Goal: Contribute content

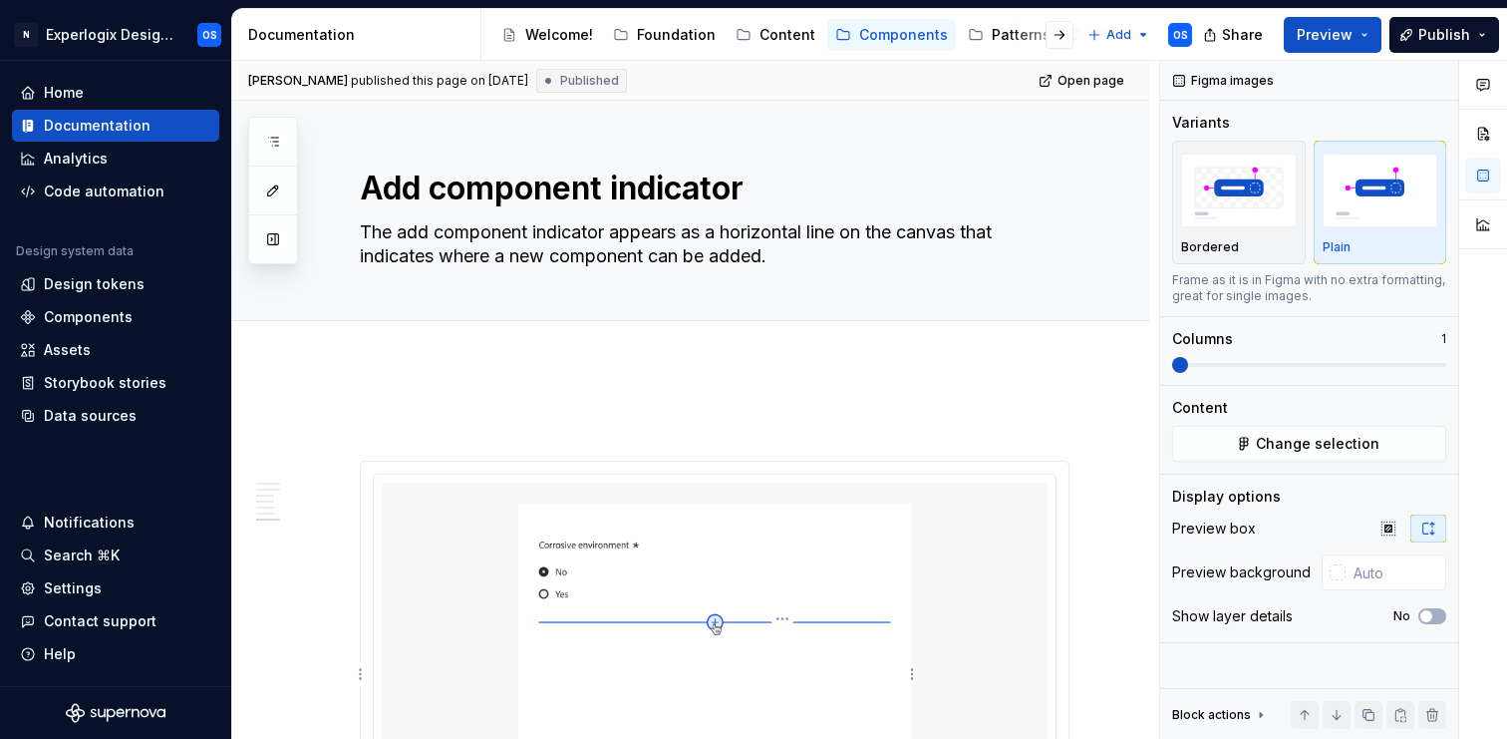
scroll to position [2984, 0]
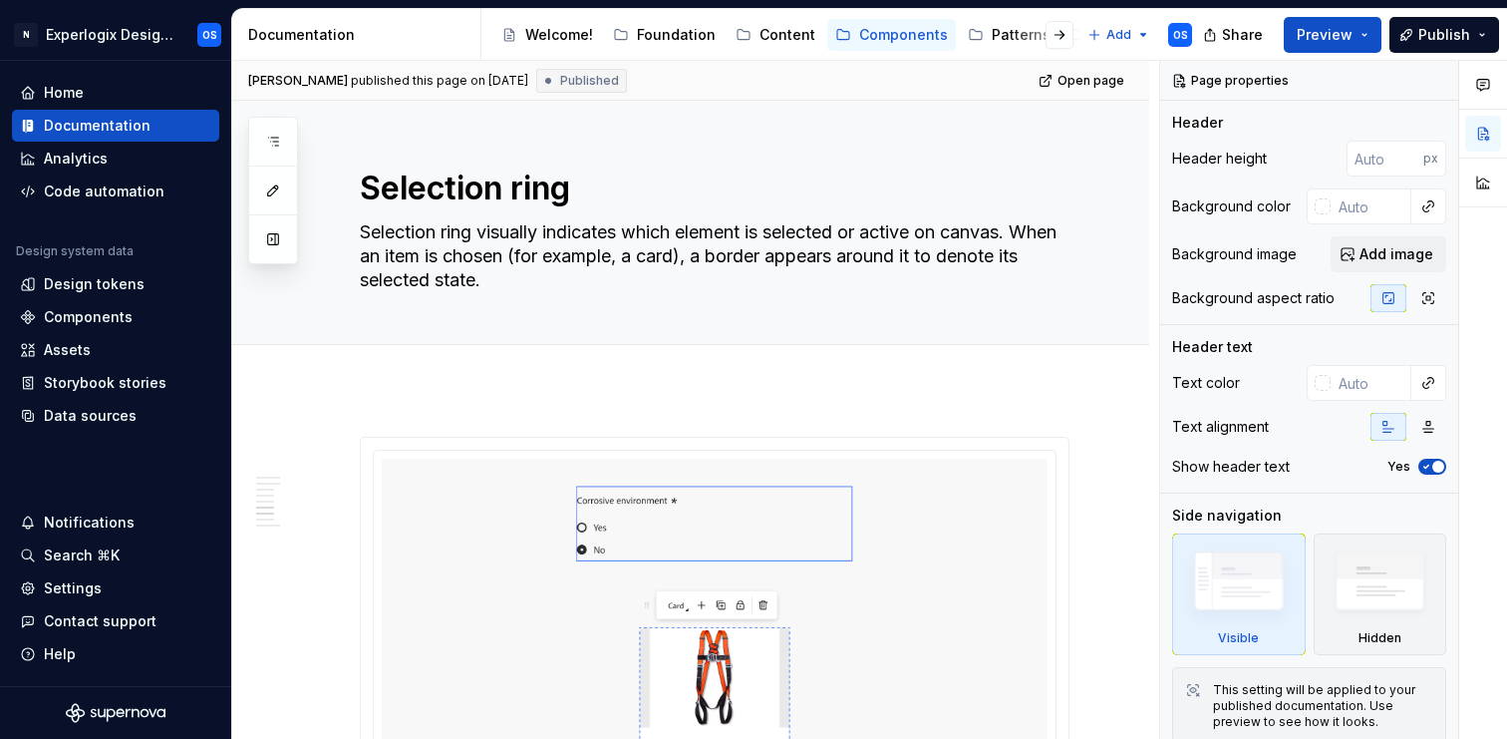
scroll to position [3013, 0]
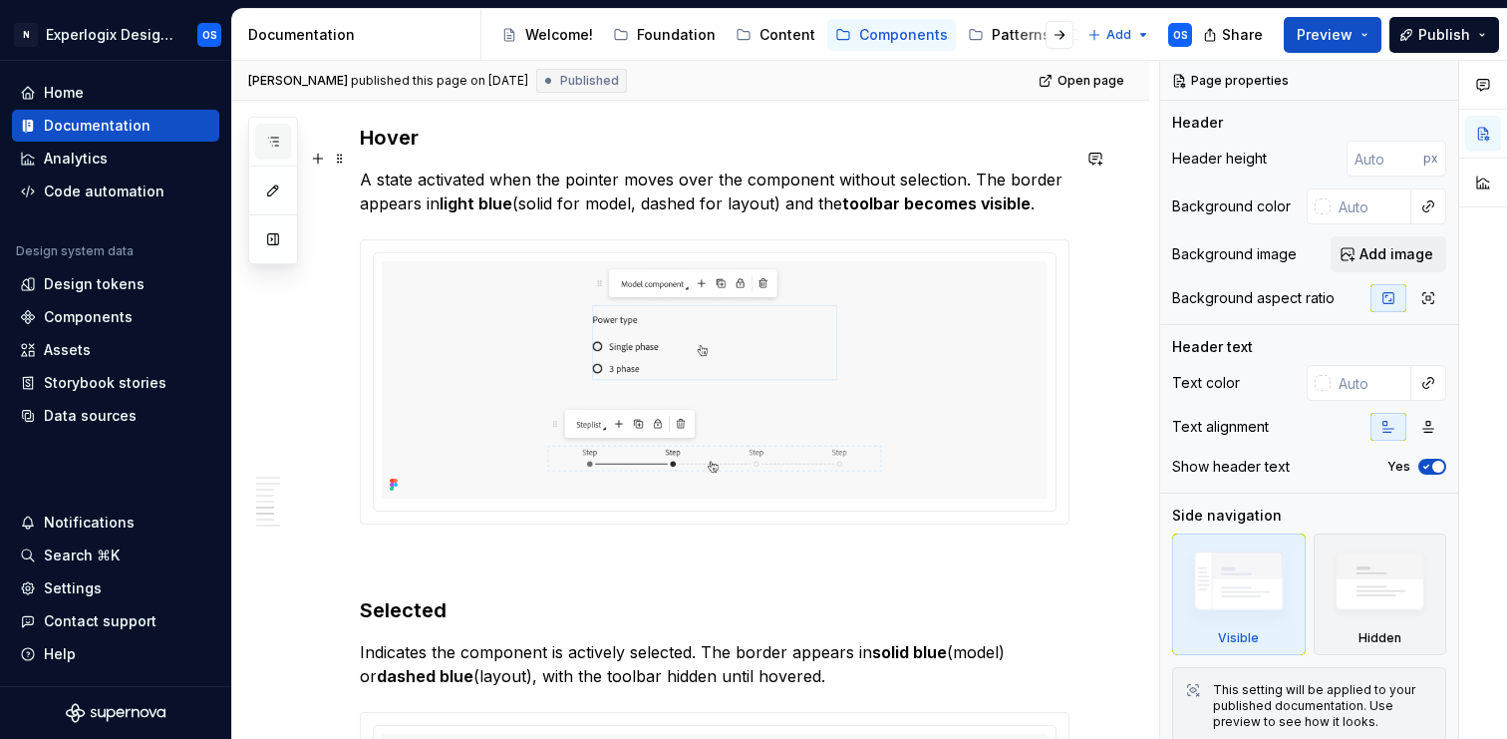
click at [273, 144] on icon "button" at bounding box center [273, 142] width 16 height 16
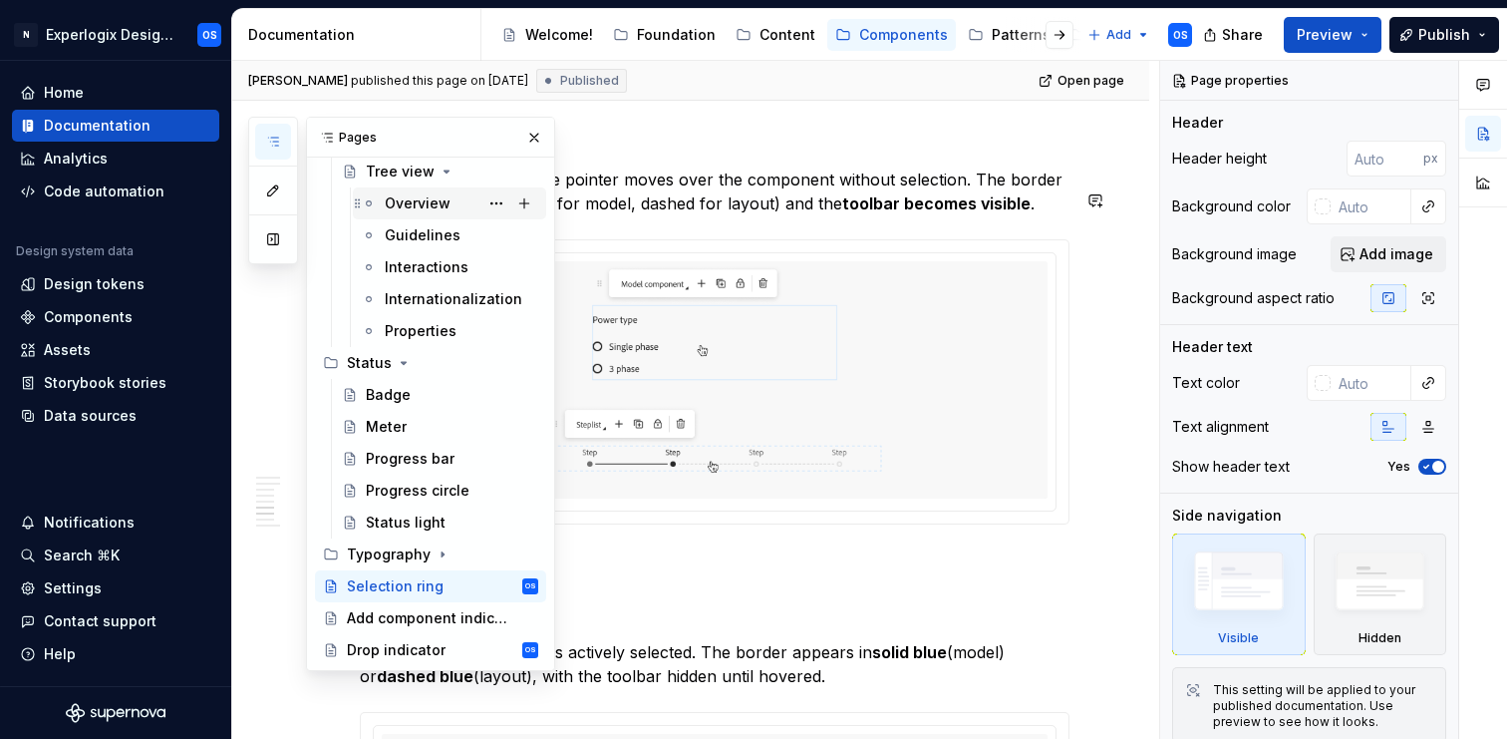
click at [429, 203] on div "Overview" at bounding box center [418, 203] width 66 height 20
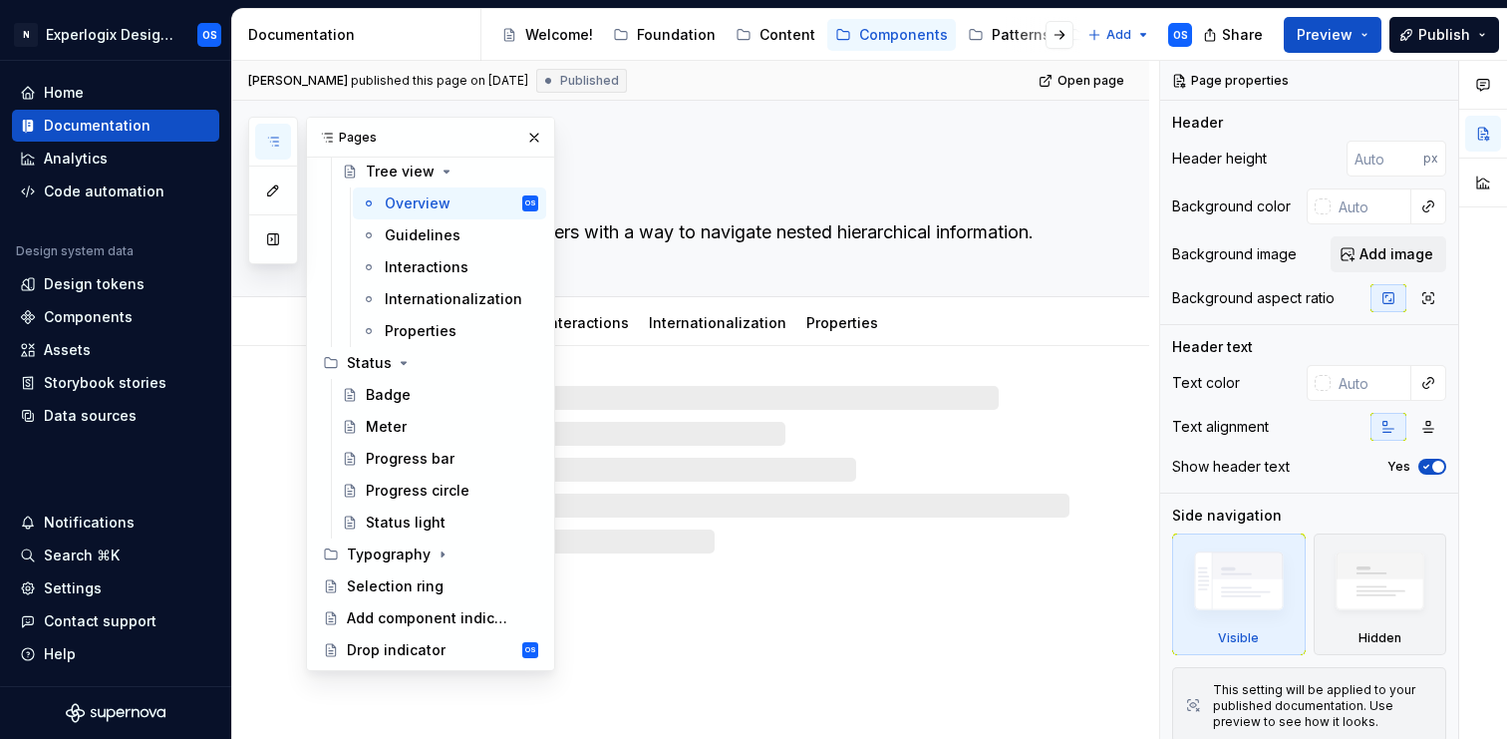
click at [639, 114] on div "Tree view A tree view provides users with a way to navigate nested hierarchical…" at bounding box center [715, 198] width 710 height 195
click at [529, 139] on button "button" at bounding box center [534, 138] width 28 height 28
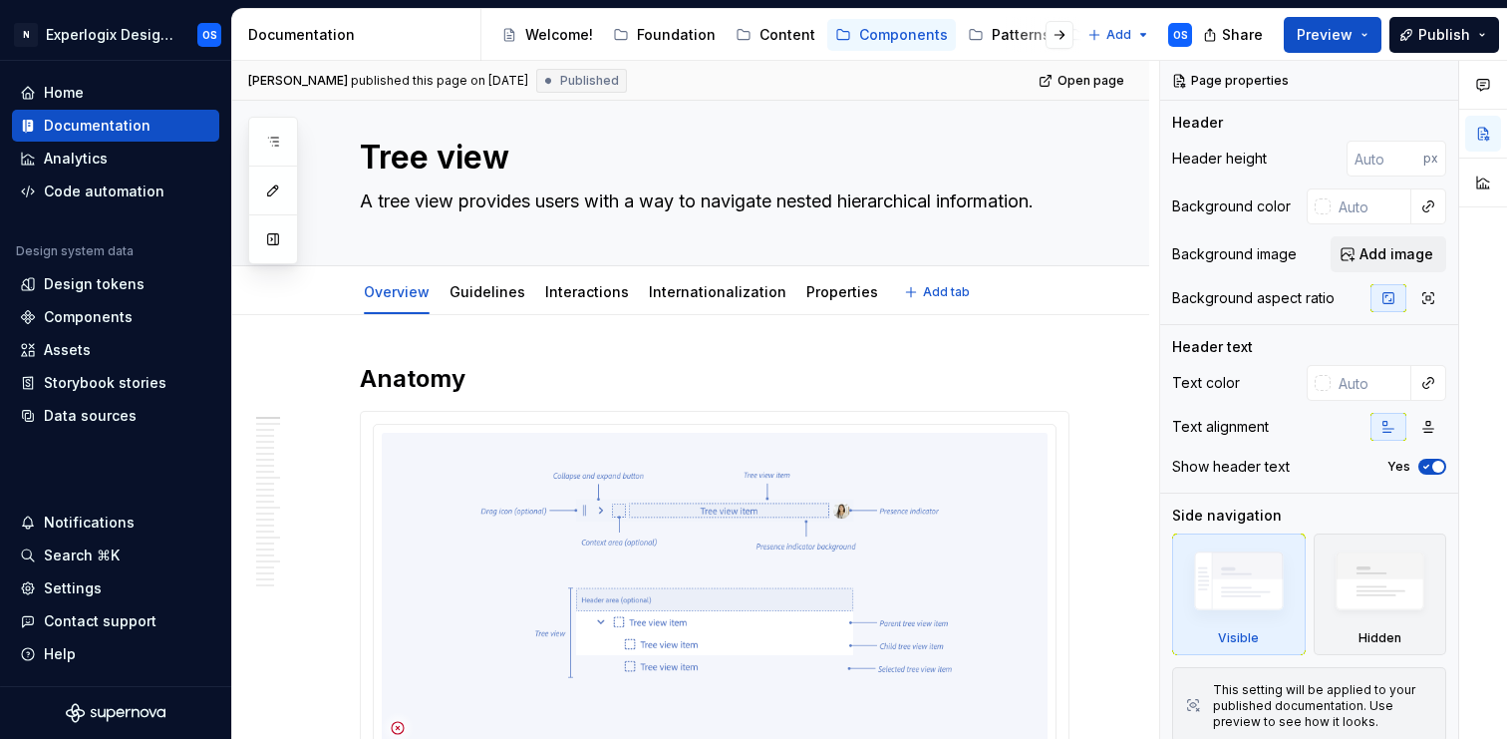
scroll to position [11, 0]
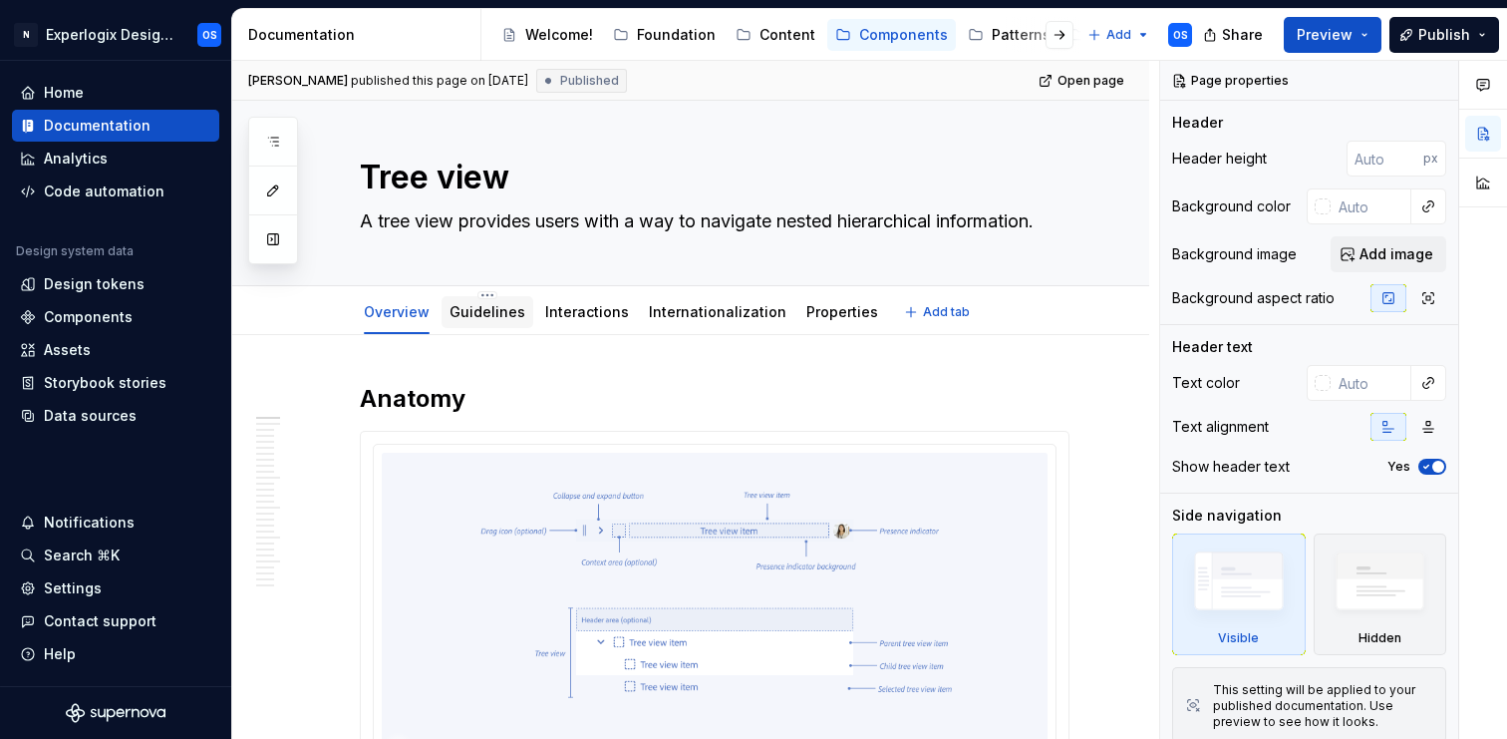
click at [485, 316] on link "Guidelines" at bounding box center [488, 311] width 76 height 17
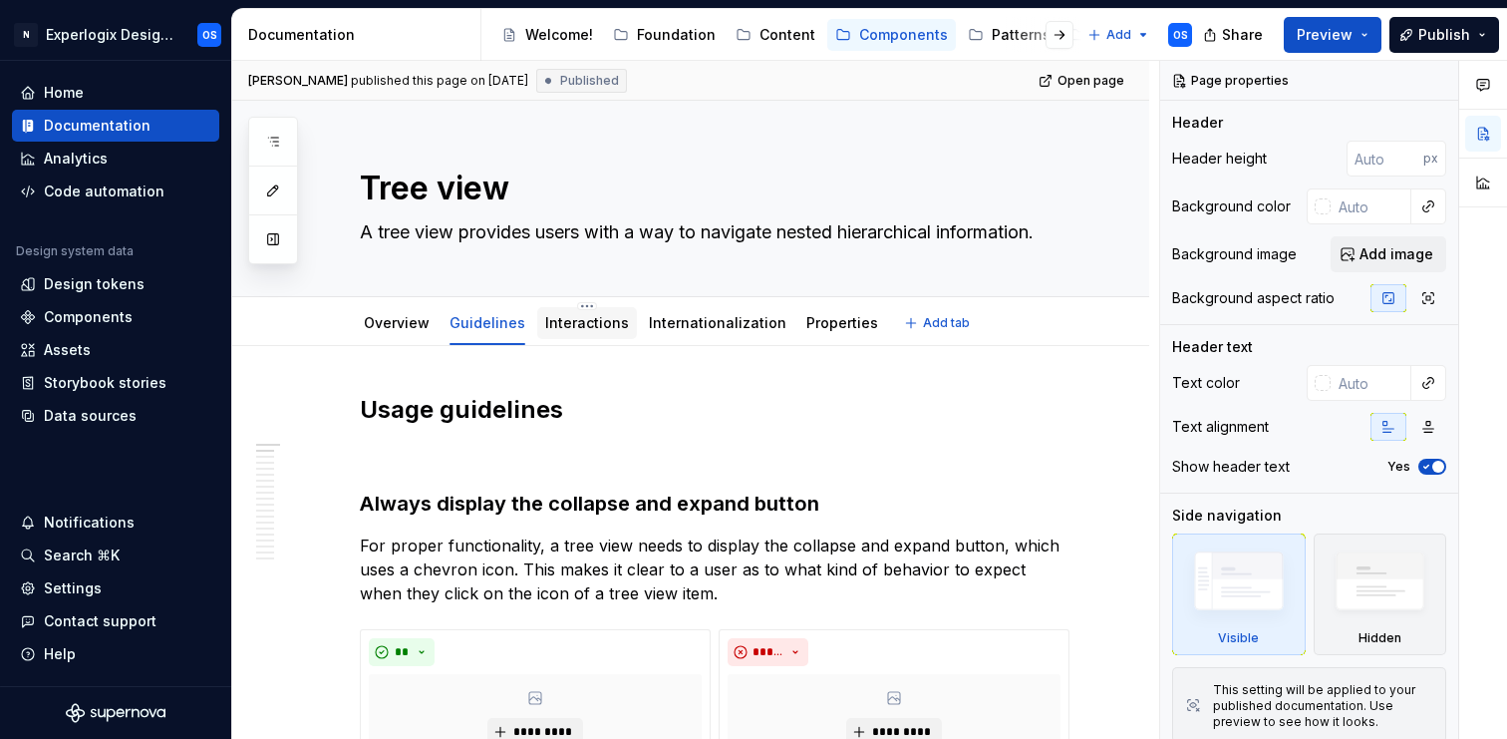
click at [572, 313] on div "Interactions" at bounding box center [587, 323] width 84 height 20
click at [658, 323] on link "Internationalization" at bounding box center [718, 322] width 138 height 17
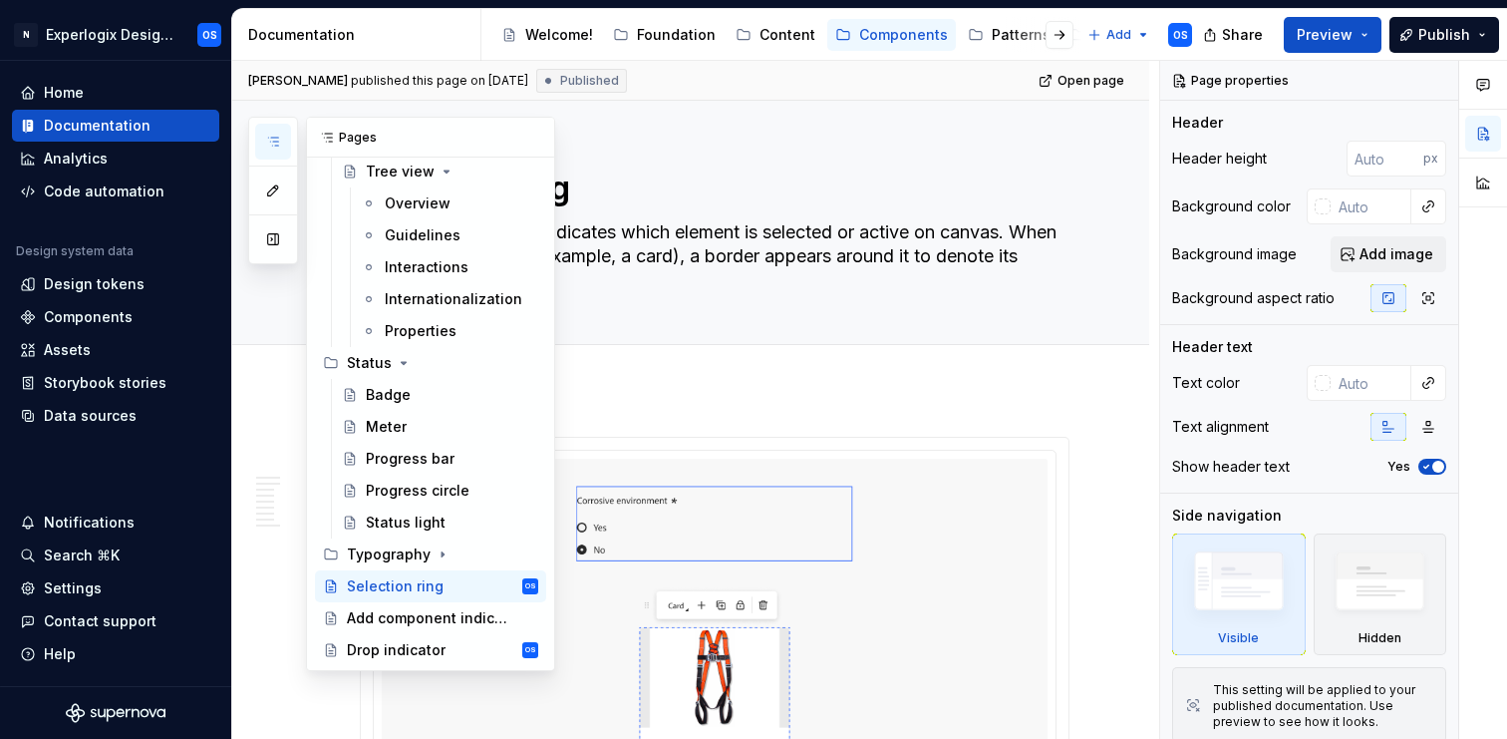
click at [268, 134] on icon "button" at bounding box center [273, 142] width 16 height 16
click at [422, 654] on div "Drop indicator" at bounding box center [396, 650] width 99 height 20
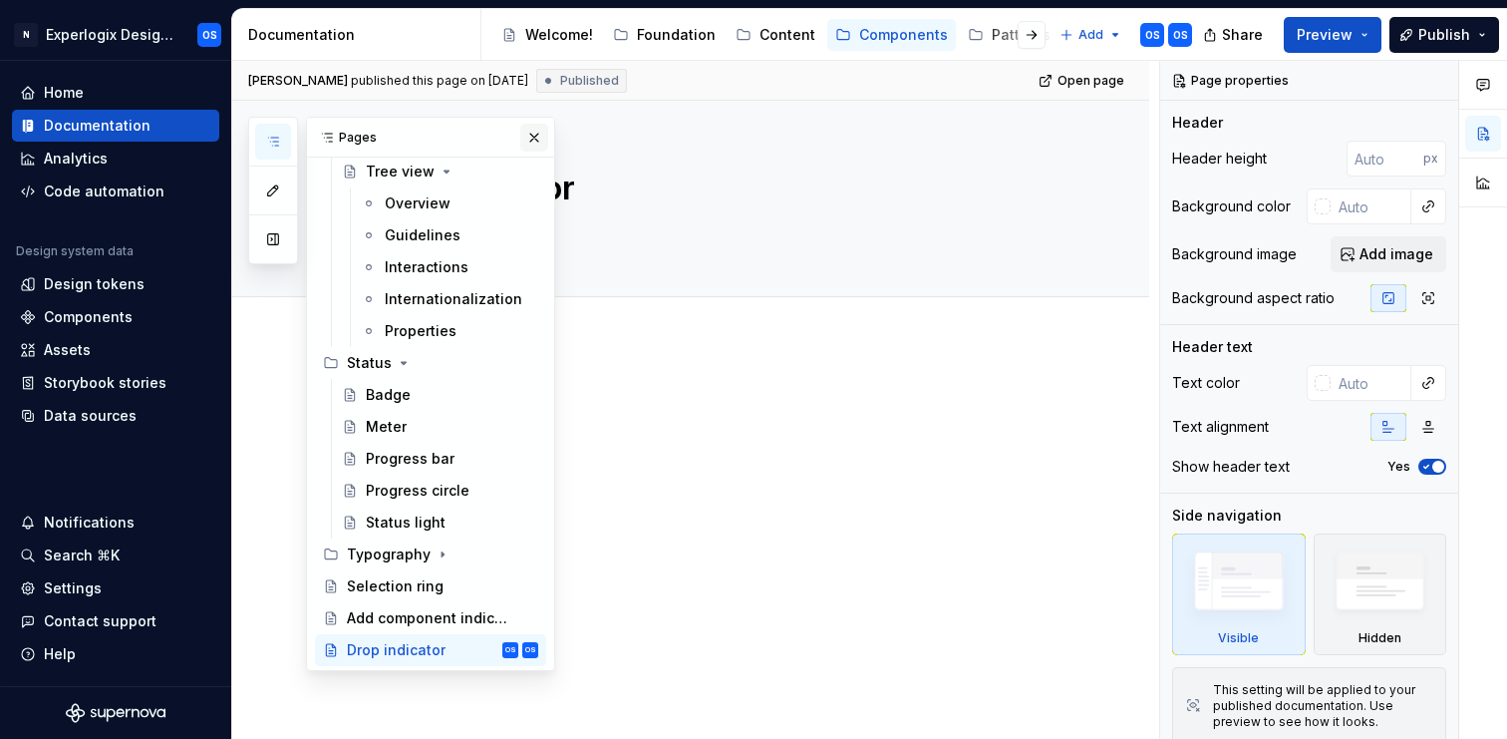
click at [535, 137] on button "button" at bounding box center [534, 138] width 28 height 28
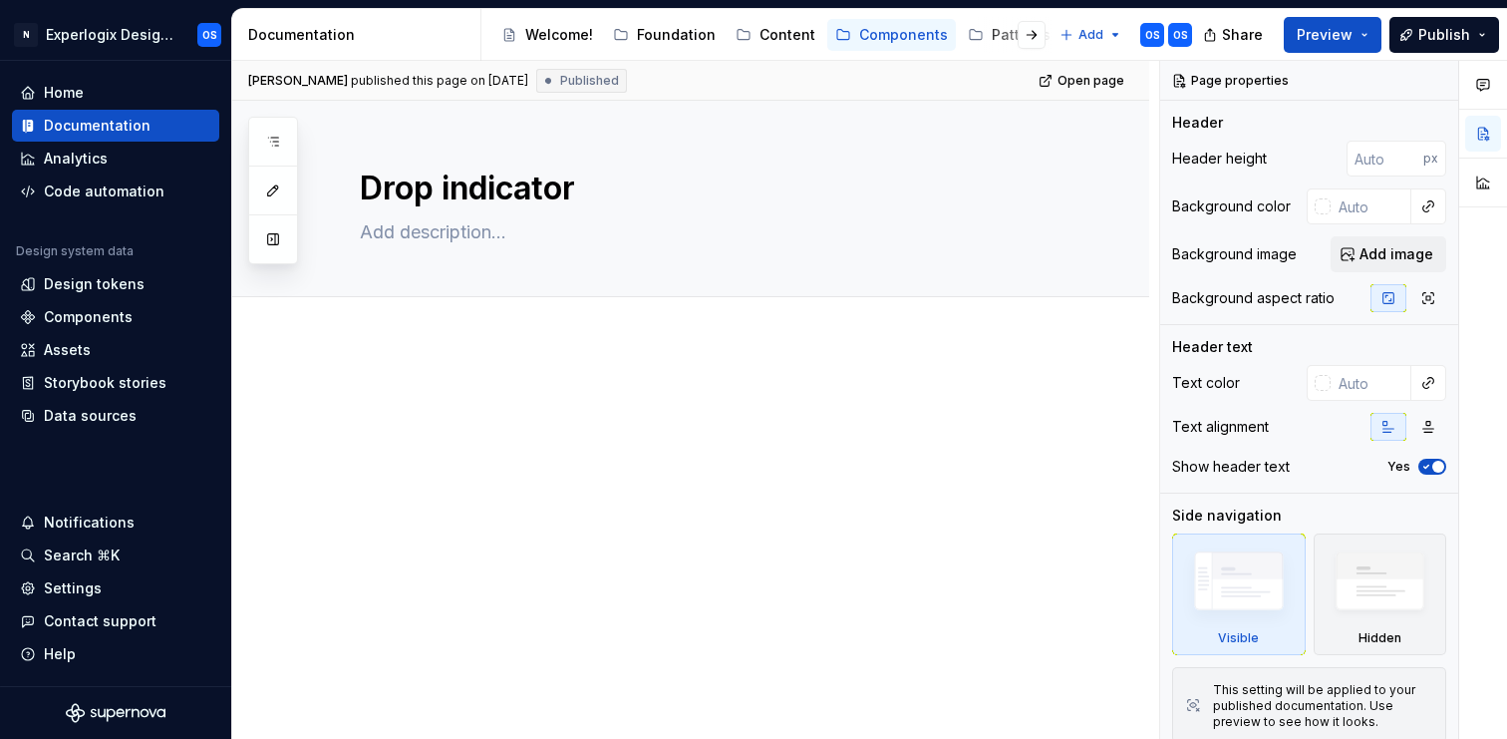
type textarea "*"
type textarea "A Drop Indicator is used to show the insertion position into a list or table."
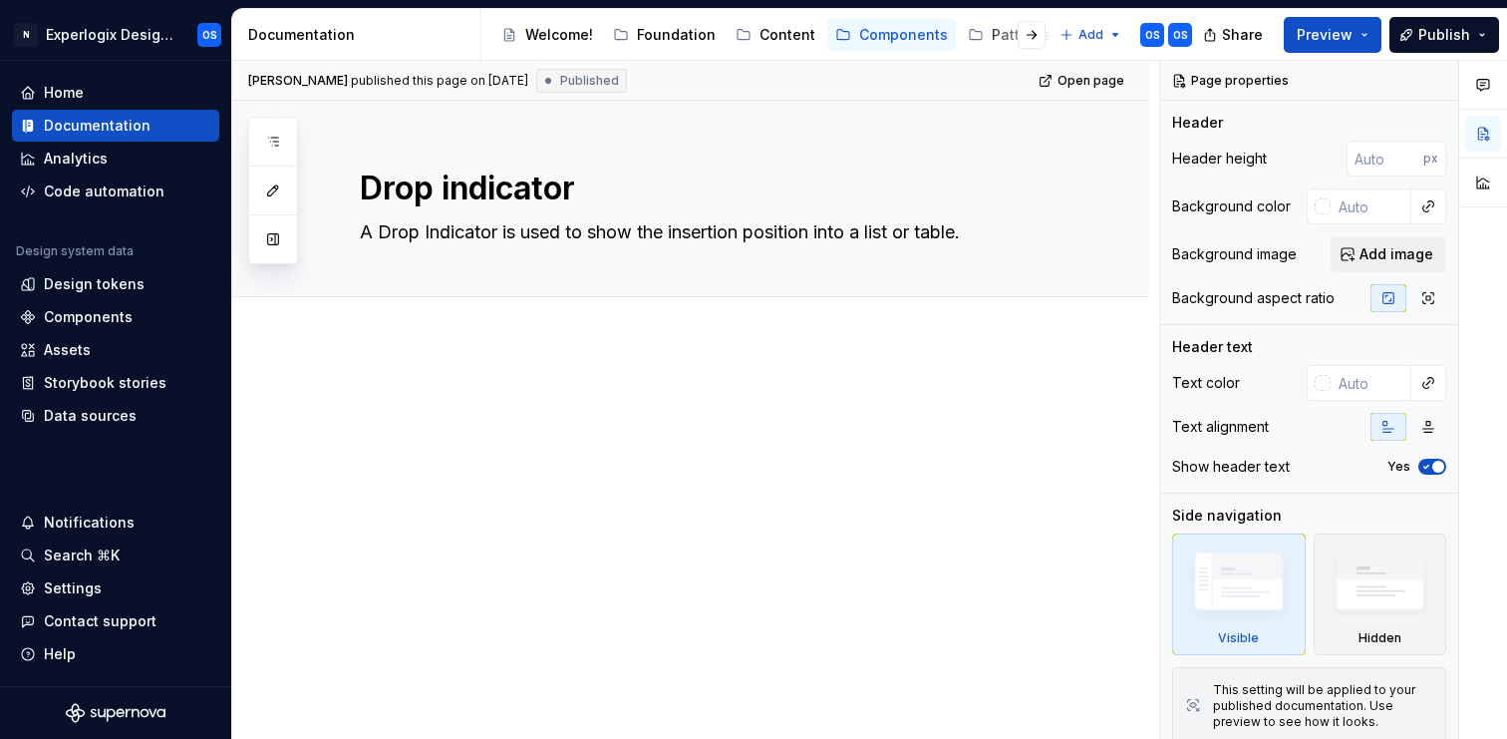
type textarea "*"
type textarea "A Drop Indicator is used to show the insertion position into a list or table."
type textarea "*"
type textarea "A Drop Indicator is used to show the insertion position into a list or table."
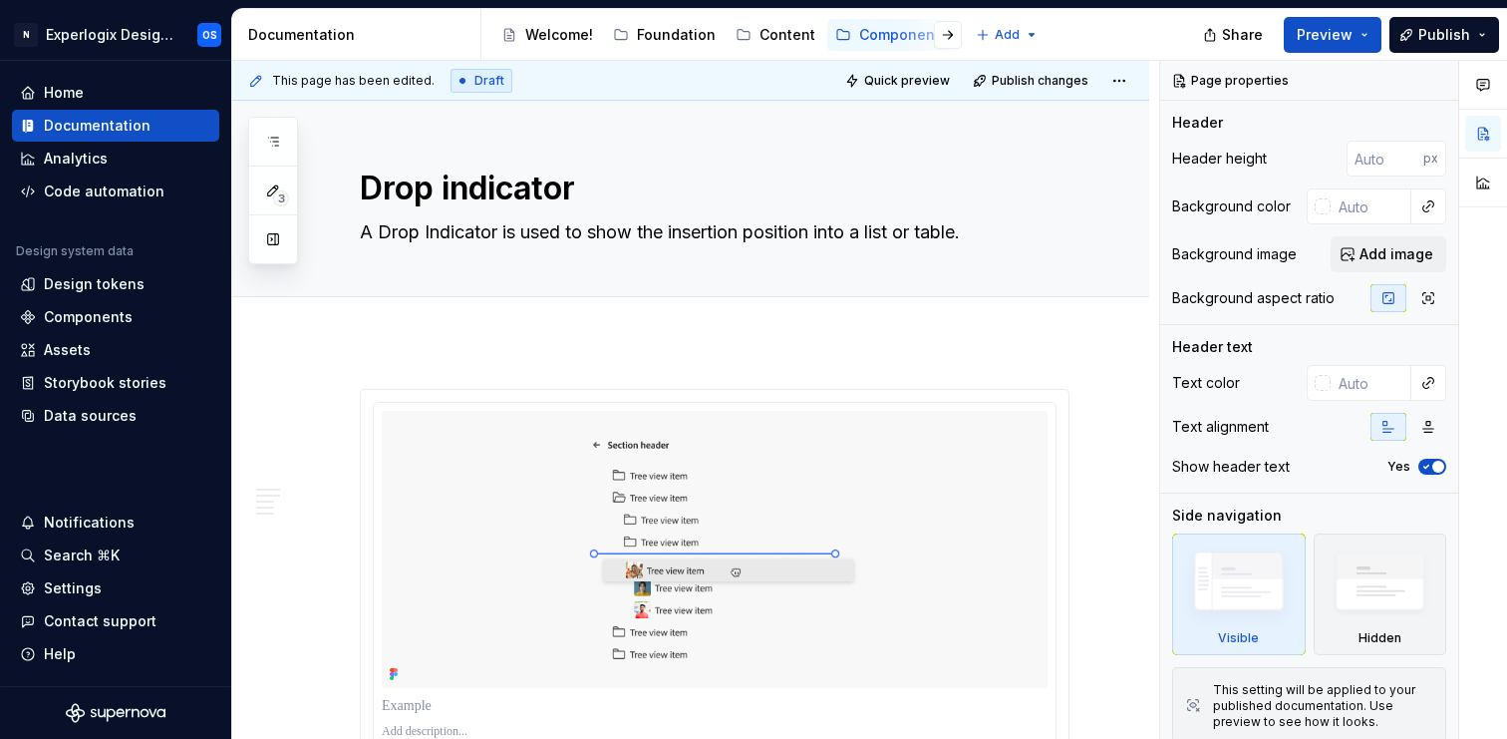
type textarea "*"
